Goal: Information Seeking & Learning: Find specific fact

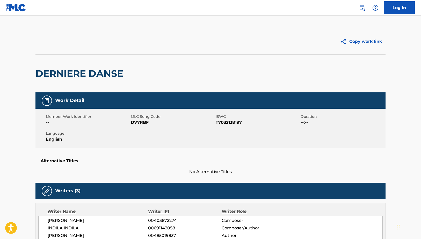
click at [364, 9] on img at bounding box center [362, 8] width 6 height 6
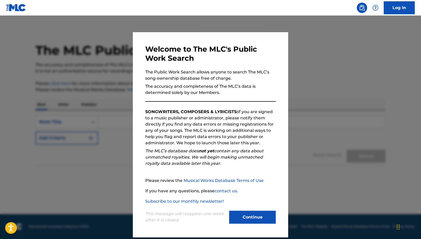
click at [314, 100] on div at bounding box center [210, 135] width 421 height 239
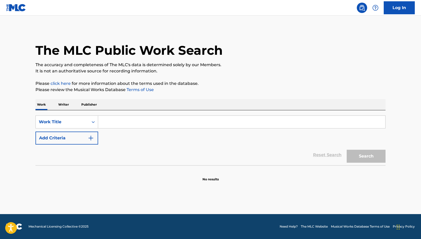
click at [185, 125] on input "Search Form" at bounding box center [241, 122] width 287 height 12
paste input "[PERSON_NAME]'s Boy Child"
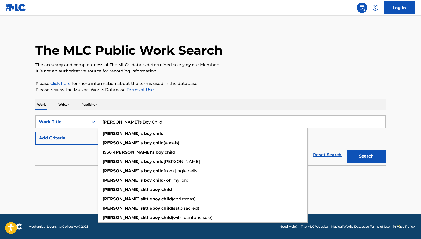
type input "[PERSON_NAME]'s Boy Child"
click at [77, 141] on button "Add Criteria" at bounding box center [66, 137] width 63 height 13
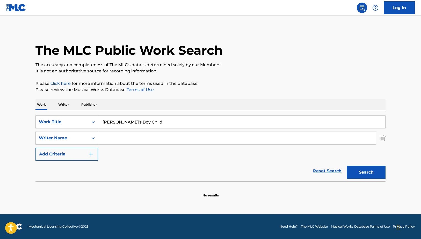
click at [134, 138] on input "Search Form" at bounding box center [237, 138] width 278 height 12
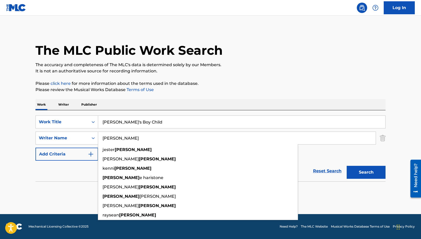
click at [347, 166] on button "Search" at bounding box center [366, 172] width 39 height 13
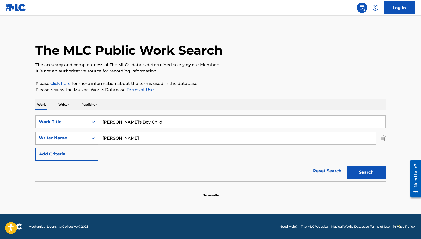
drag, startPoint x: 125, startPoint y: 138, endPoint x: 74, endPoint y: 136, distance: 50.5
click at [79, 138] on div "SearchWithCriteria2ba68fe3-eea1-43b9-a94d-a0d27ead0c1e Writer Name [PERSON_NAME]" at bounding box center [210, 137] width 350 height 13
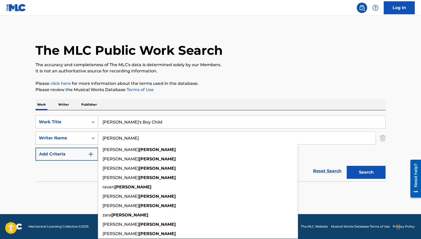
type input "[PERSON_NAME]"
click at [347, 166] on button "Search" at bounding box center [366, 172] width 39 height 13
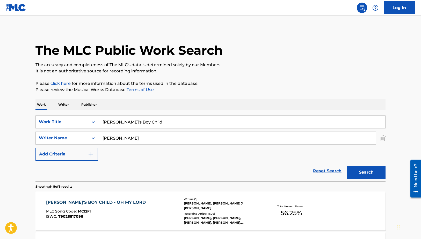
click at [145, 211] on div "[PERSON_NAME]'S BOY CHILD - OH MY LORD MLC Song Code : MC12FI ISWC : T9028817096" at bounding box center [112, 210] width 133 height 23
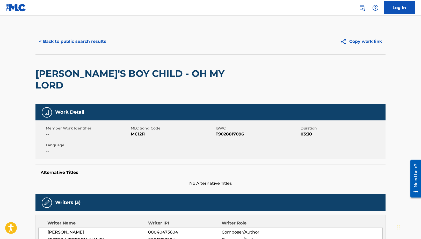
scroll to position [69, 0]
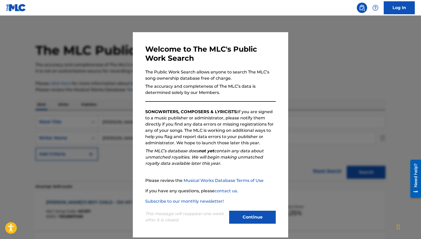
click at [101, 131] on div at bounding box center [210, 135] width 421 height 239
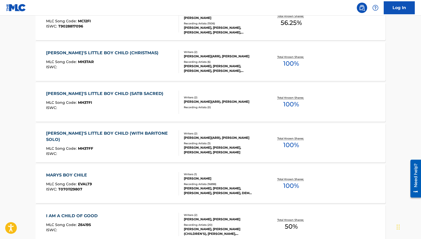
scroll to position [52, 0]
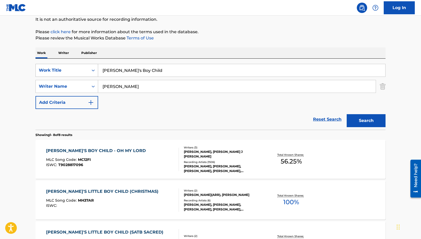
drag, startPoint x: 148, startPoint y: 71, endPoint x: 78, endPoint y: 73, distance: 69.7
click at [78, 73] on div "SearchWithCriteriaf62044c0-932f-41e4-a139-fd91a40413a8 Work Title [PERSON_NAME]…" at bounding box center [210, 70] width 350 height 13
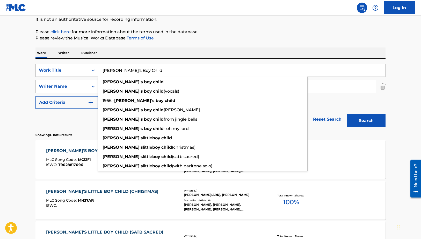
click at [73, 67] on div "Work Title" at bounding box center [62, 70] width 47 height 6
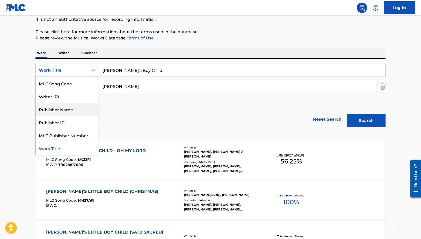
scroll to position [0, 0]
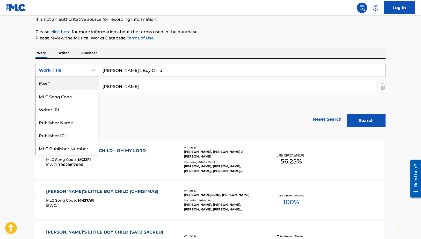
click at [73, 81] on div "ISWC" at bounding box center [67, 83] width 62 height 13
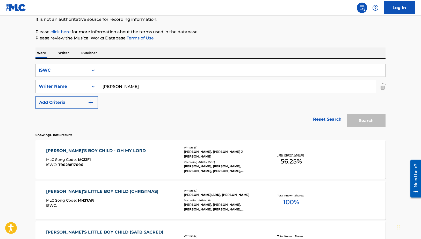
click at [155, 70] on input "Search Form" at bounding box center [241, 70] width 287 height 12
paste input "T0701129807"
type input "T0701129807"
drag, startPoint x: 128, startPoint y: 85, endPoint x: 90, endPoint y: 85, distance: 37.6
click at [92, 87] on div "SearchWithCriteria2ba68fe3-eea1-43b9-a94d-a0d27ead0c1e Writer Name [PERSON_NAME]" at bounding box center [210, 86] width 350 height 13
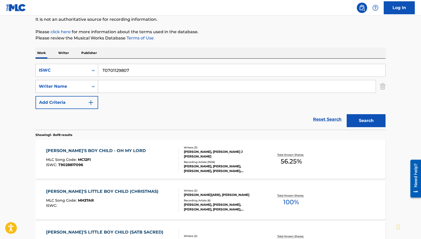
click at [347, 114] on button "Search" at bounding box center [366, 120] width 39 height 13
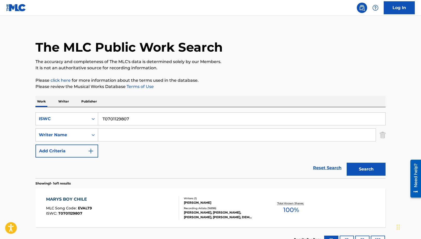
scroll to position [43, 0]
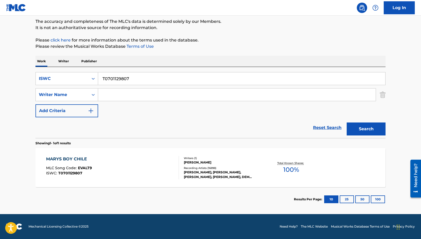
click at [110, 161] on div "MARYS BOY CHILE MLC Song Code : EVALT9 ISWC : T0701129807" at bounding box center [112, 167] width 133 height 23
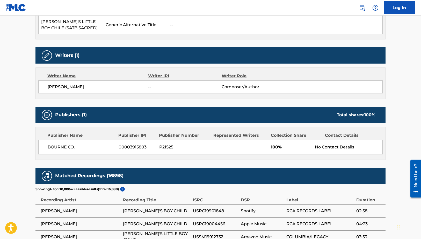
scroll to position [207, 0]
